Goal: Information Seeking & Learning: Learn about a topic

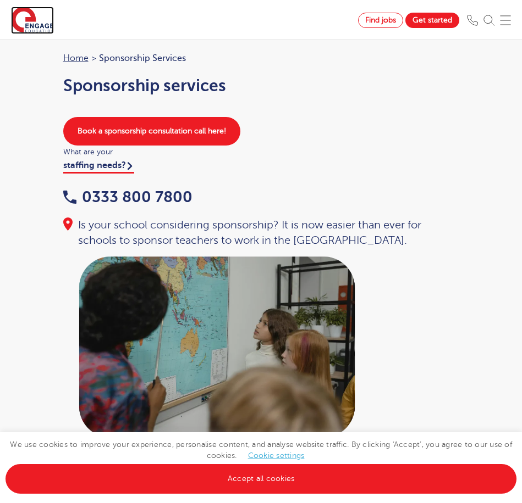
click at [15, 15] on img at bounding box center [32, 20] width 43 height 27
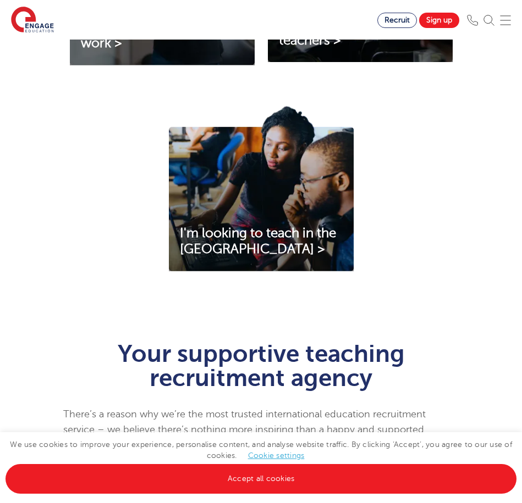
scroll to position [660, 0]
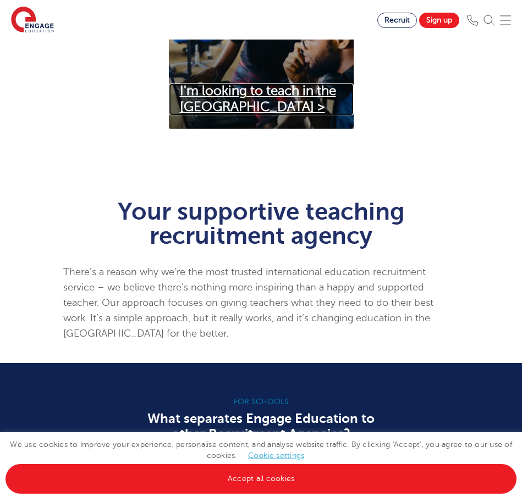
click at [308, 100] on link "I'm looking to teach in the UK >" at bounding box center [261, 100] width 185 height 32
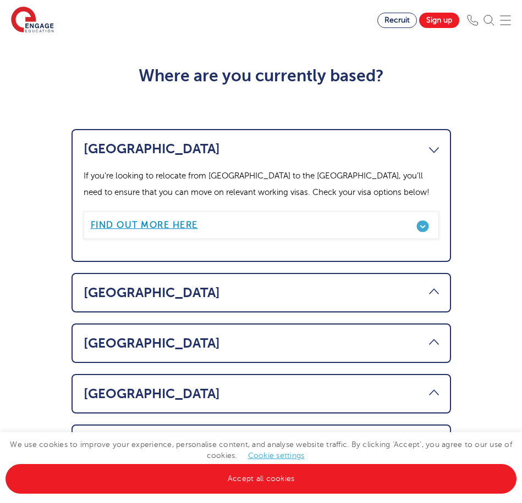
scroll to position [660, 0]
